Goal: Find specific page/section: Find specific page/section

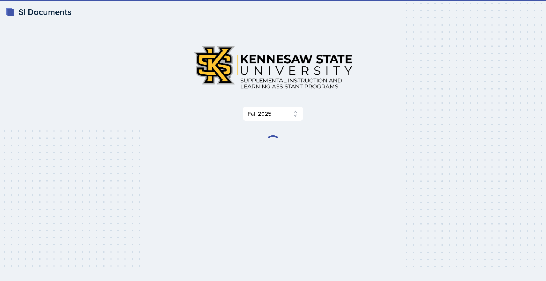
select select "2bed604d-1099-4043-b1bc-2365e8740244"
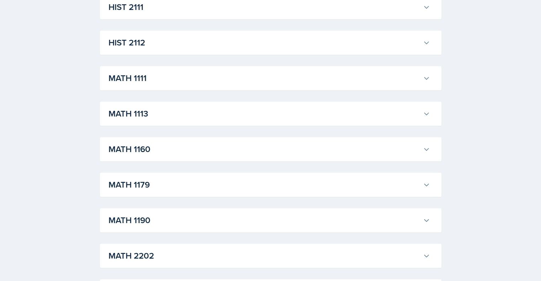
scroll to position [578, 0]
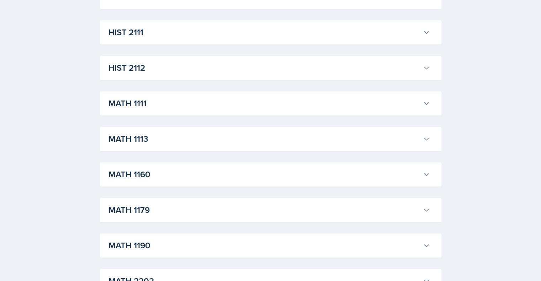
click at [156, 107] on h3 "MATH 1111" at bounding box center [265, 103] width 312 height 13
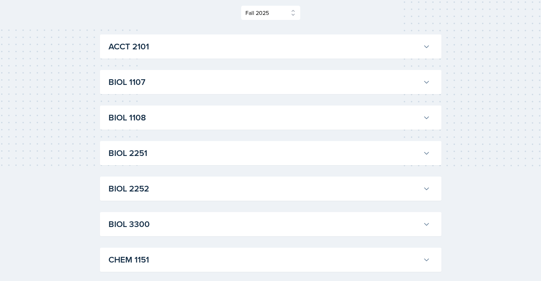
scroll to position [97, 0]
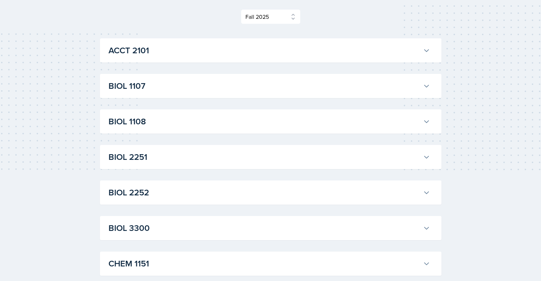
click at [195, 57] on h3 "ACCT 2101" at bounding box center [265, 50] width 312 height 13
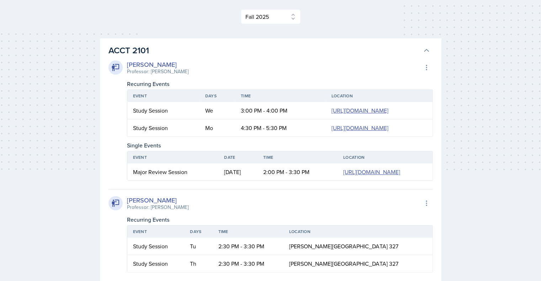
click at [195, 57] on h3 "ACCT 2101" at bounding box center [265, 50] width 312 height 13
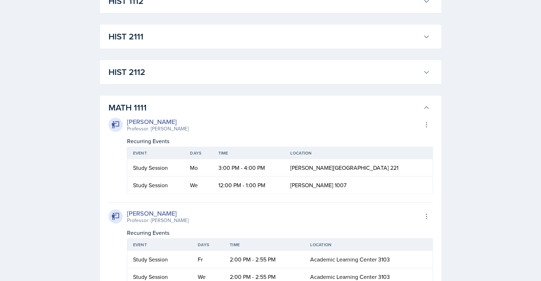
scroll to position [554, 0]
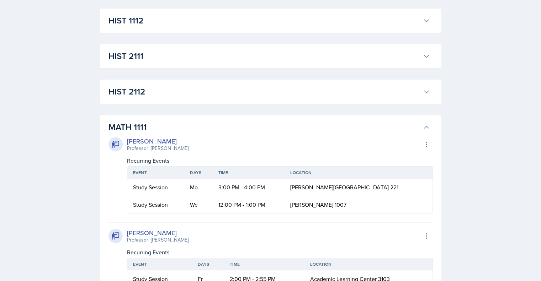
click at [184, 122] on h3 "MATH 1111" at bounding box center [265, 127] width 312 height 13
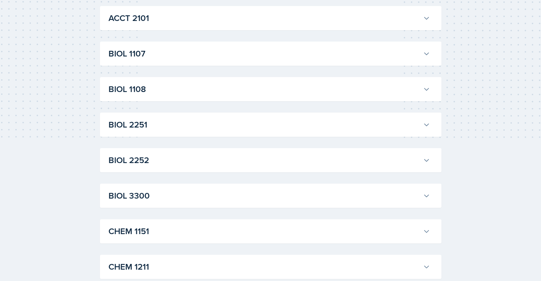
scroll to position [0, 0]
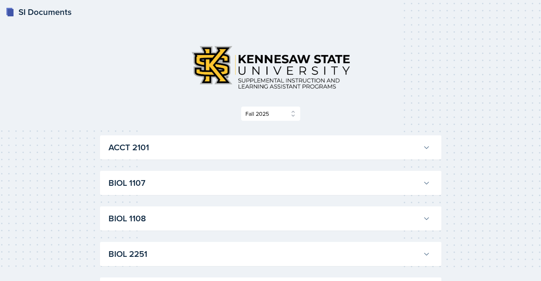
click at [248, 148] on h3 "ACCT 2101" at bounding box center [265, 147] width 312 height 13
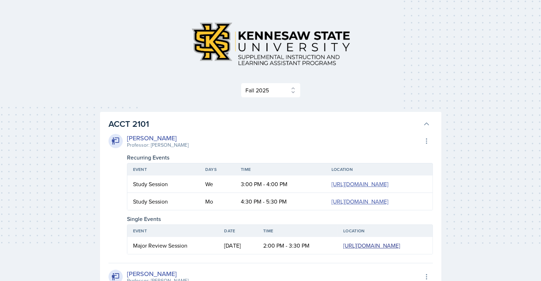
scroll to position [23, 0]
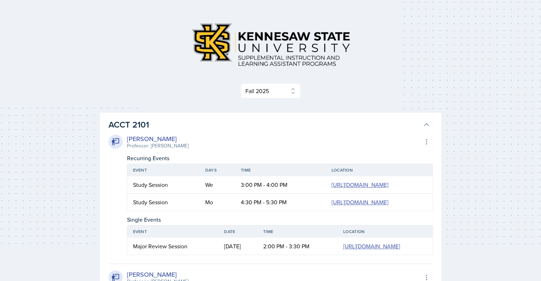
click at [233, 127] on h3 "ACCT 2101" at bounding box center [265, 124] width 312 height 13
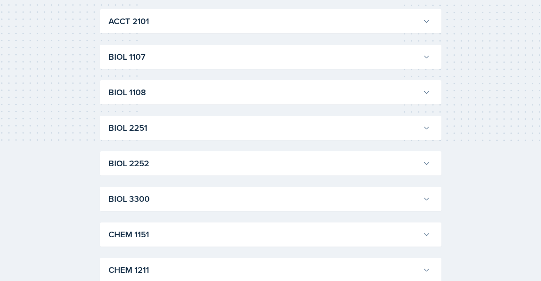
scroll to position [0, 0]
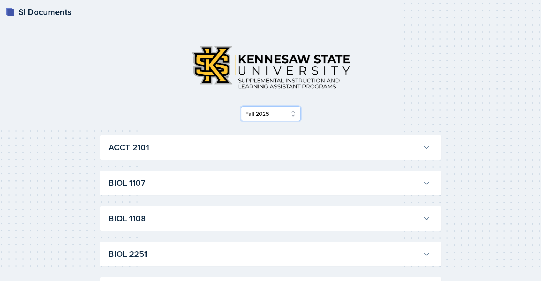
click at [263, 114] on select "Select Semester Fall 2025 Summer 2025 Spring 2025 Fall 2024 Summer 2024 Spring …" at bounding box center [271, 113] width 60 height 15
click at [289, 112] on select "Select Semester Fall 2025 Summer 2025 Spring 2025 Fall 2024 Summer 2024 Spring …" at bounding box center [271, 113] width 60 height 15
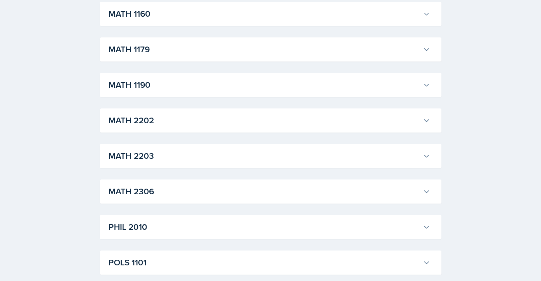
scroll to position [641, 0]
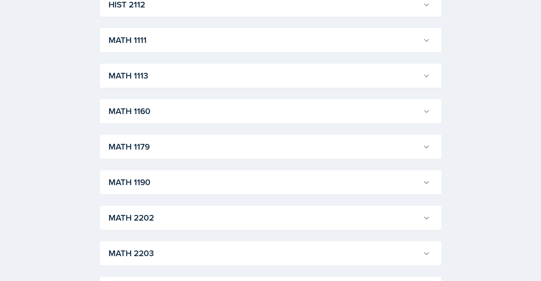
click at [216, 37] on h3 "MATH 1111" at bounding box center [265, 40] width 312 height 13
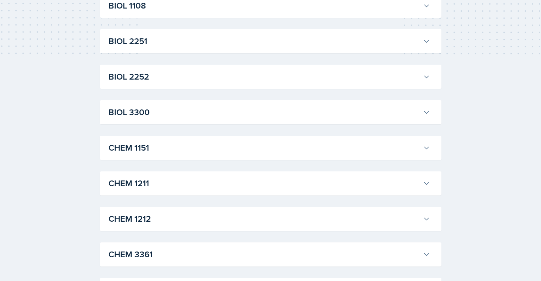
scroll to position [0, 0]
